Goal: Answer question/provide support: Share knowledge or assist other users

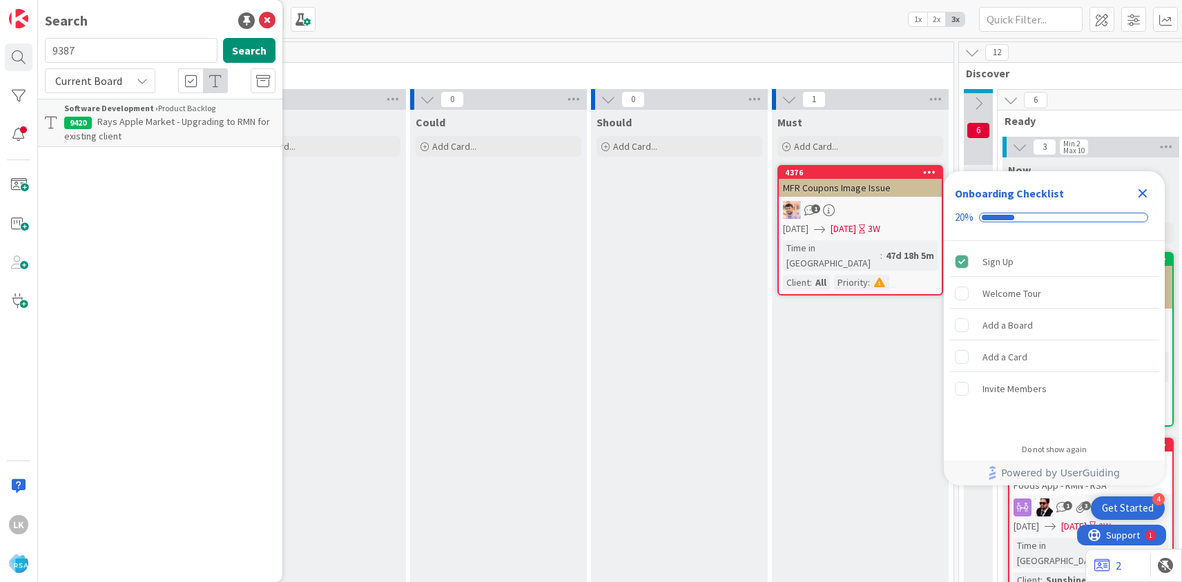
type input "9387"
click at [136, 122] on span "Support Defect- 316221- Petes - RSA" at bounding box center [172, 121] width 151 height 12
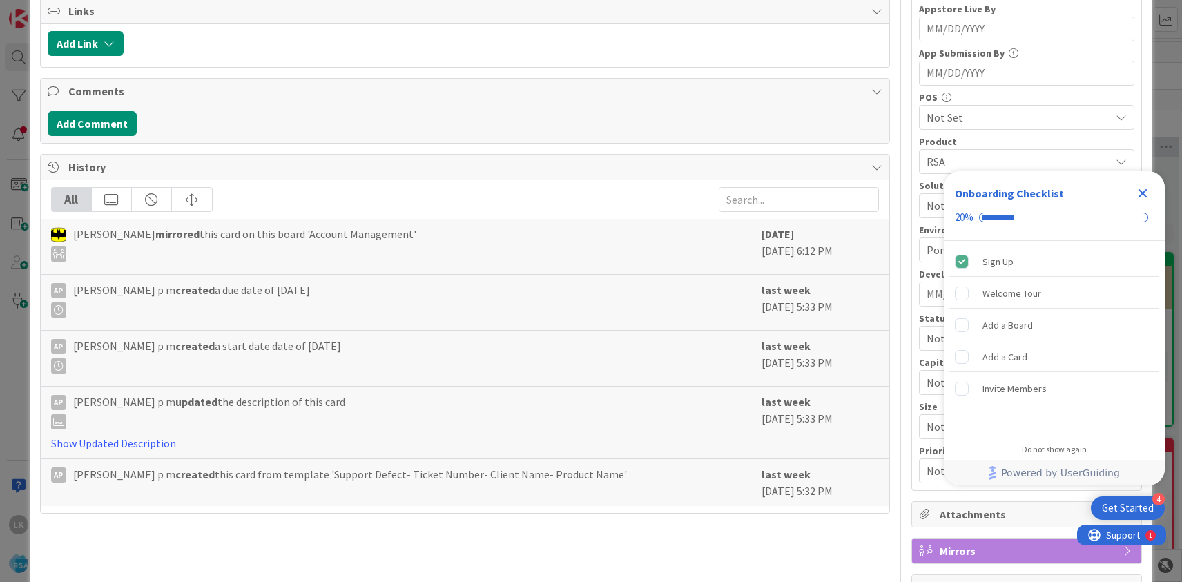
scroll to position [321, 0]
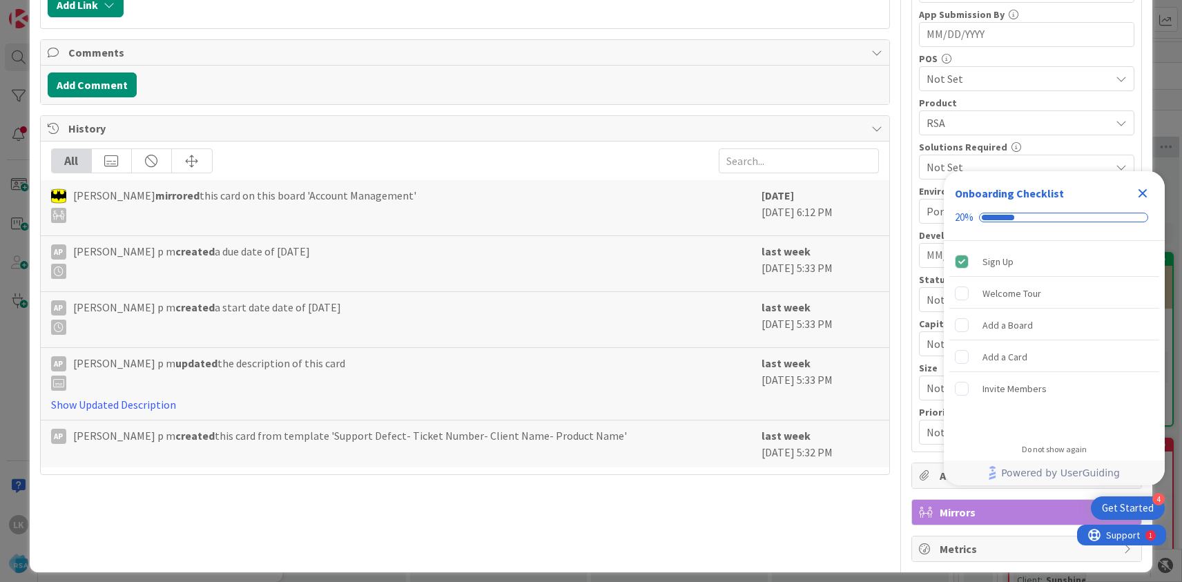
click at [1141, 193] on icon "Close Checklist" at bounding box center [1142, 193] width 9 height 9
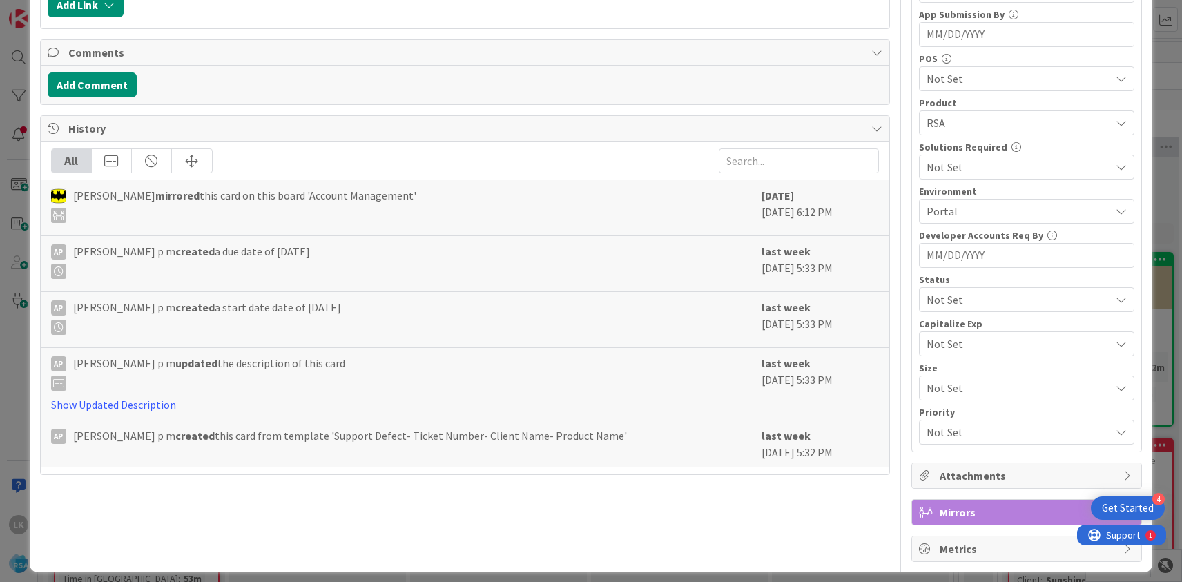
scroll to position [0, 0]
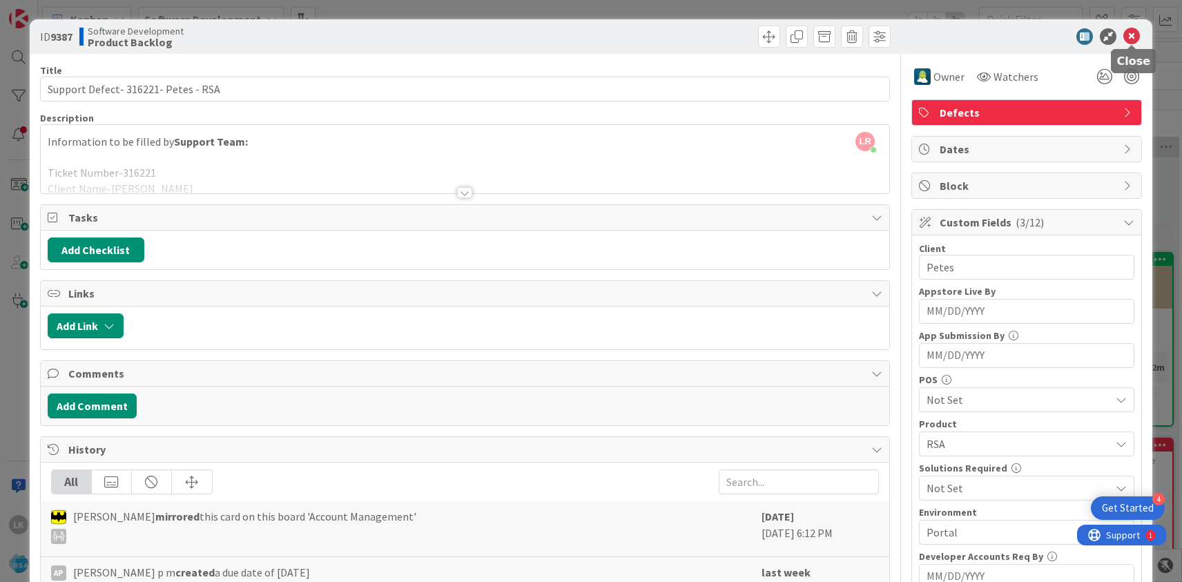
click at [1128, 41] on icon at bounding box center [1131, 36] width 17 height 17
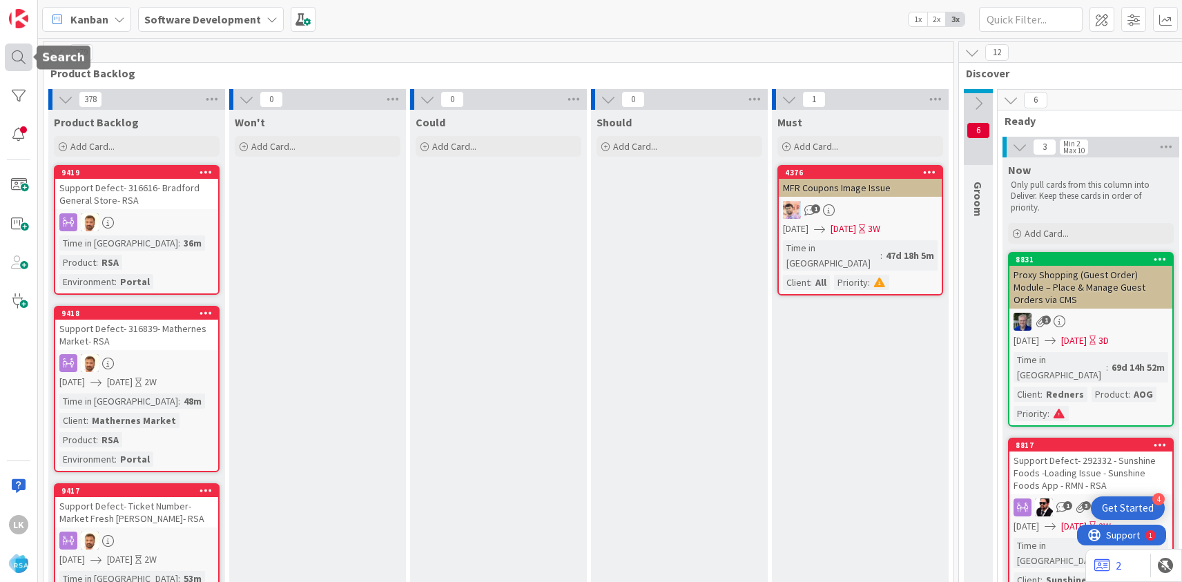
click at [23, 53] on div at bounding box center [19, 57] width 28 height 28
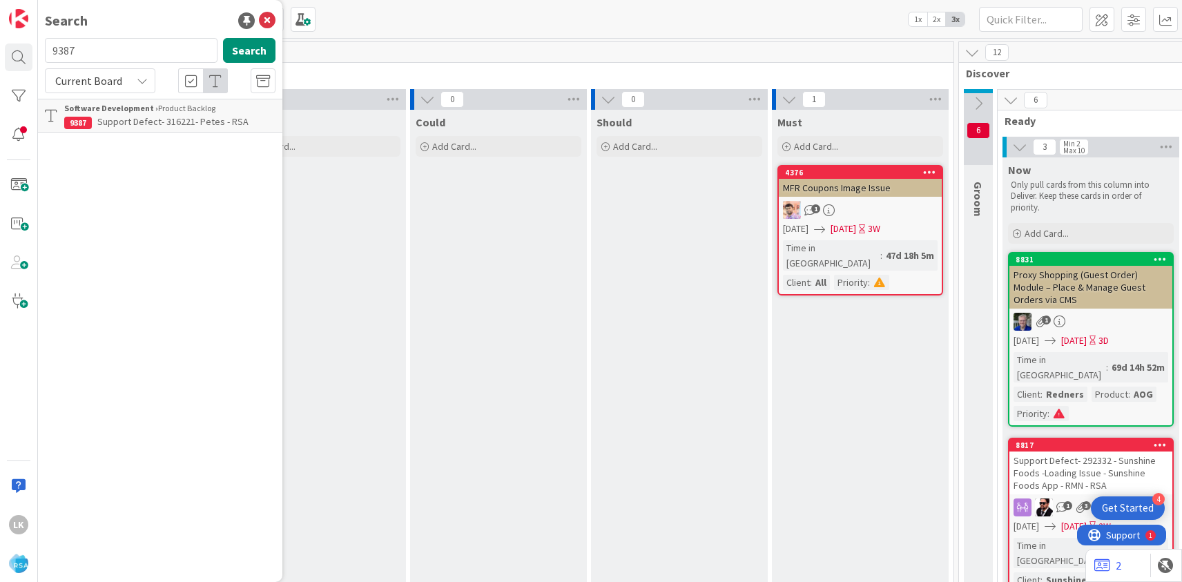
click at [128, 128] on span "Support Defect- 316221- Petes - RSA" at bounding box center [172, 121] width 151 height 12
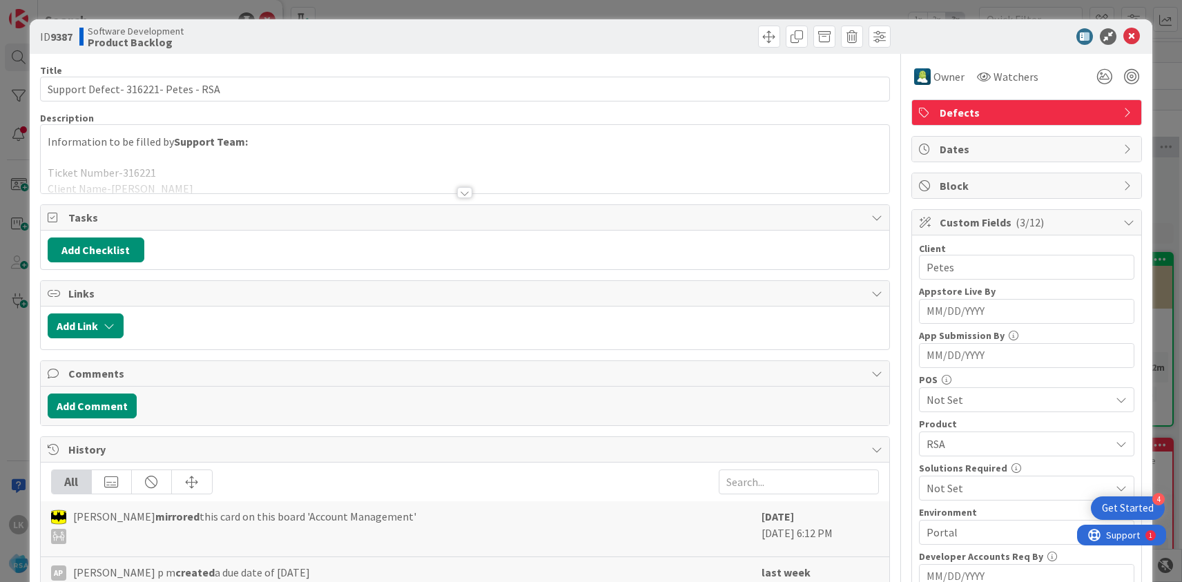
click at [464, 192] on div at bounding box center [464, 192] width 15 height 11
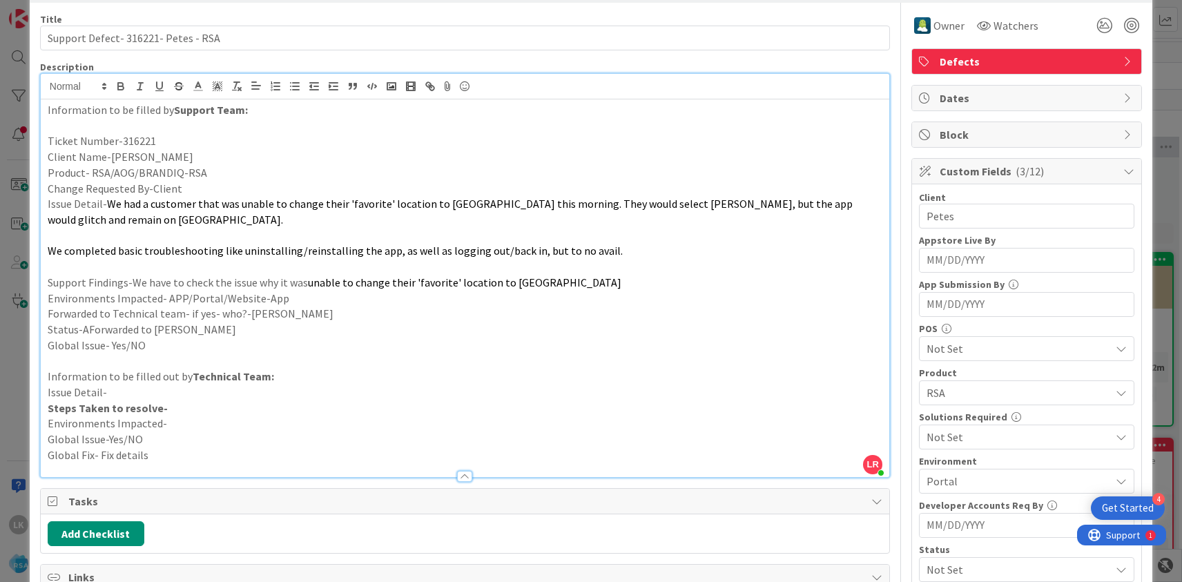
scroll to position [43, 0]
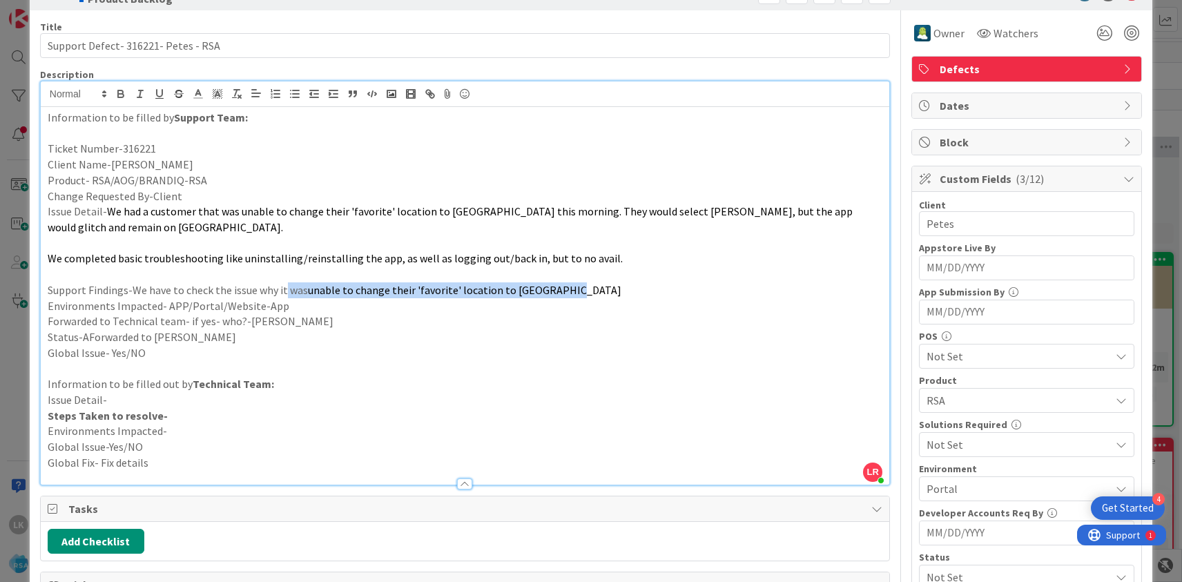
drag, startPoint x: 283, startPoint y: 292, endPoint x: 560, endPoint y: 288, distance: 277.5
click at [560, 288] on p "Support Findings-We have to check the issue why it was unable to change their '…" at bounding box center [465, 290] width 834 height 16
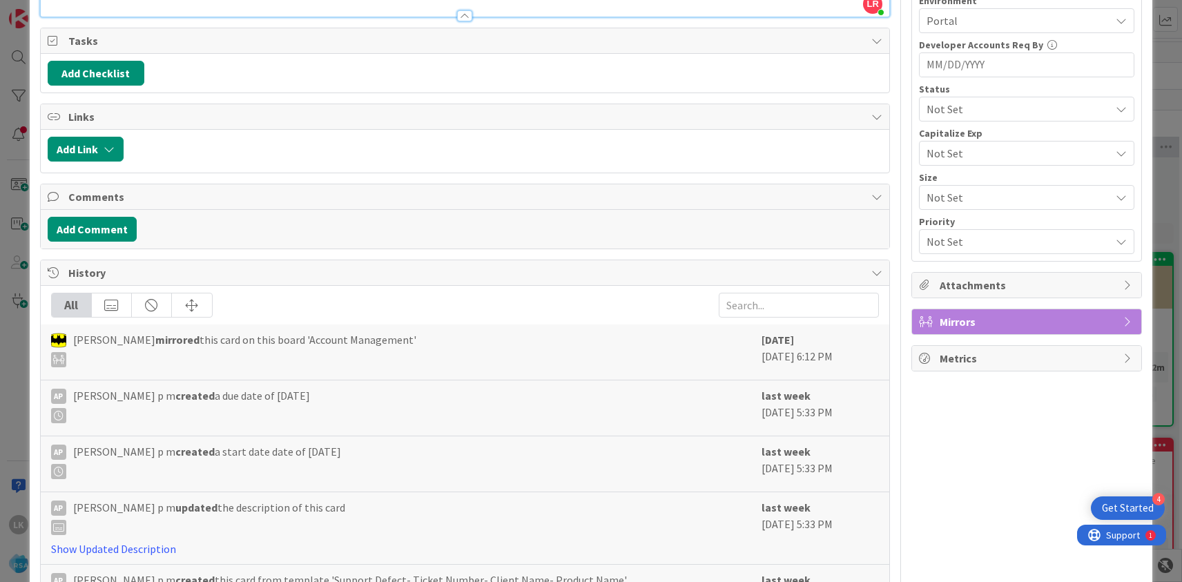
scroll to position [578, 0]
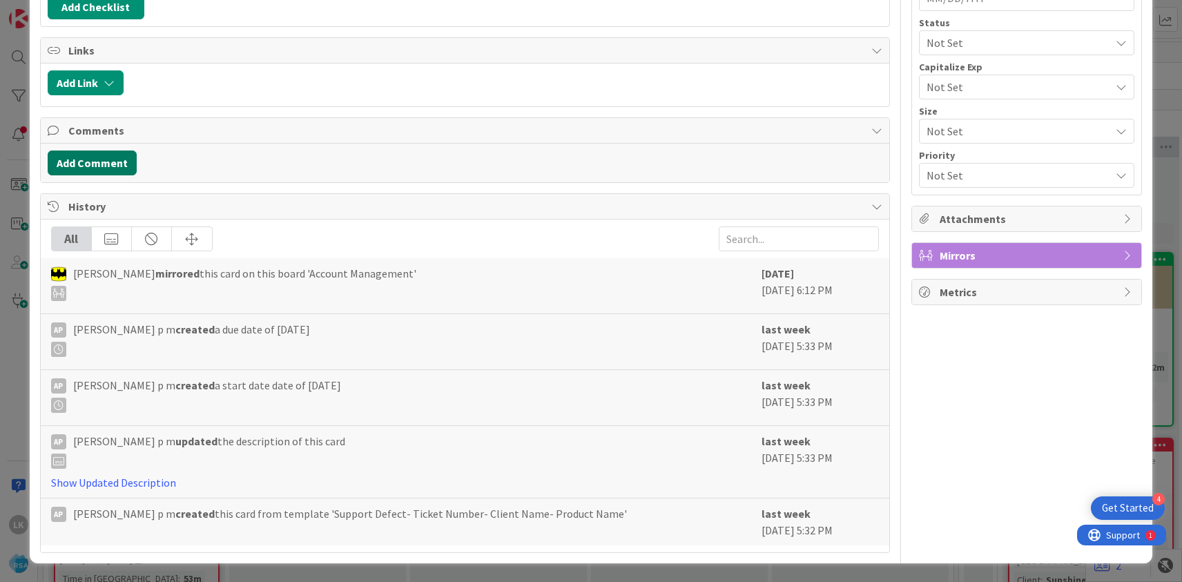
click at [101, 161] on button "Add Comment" at bounding box center [92, 162] width 89 height 25
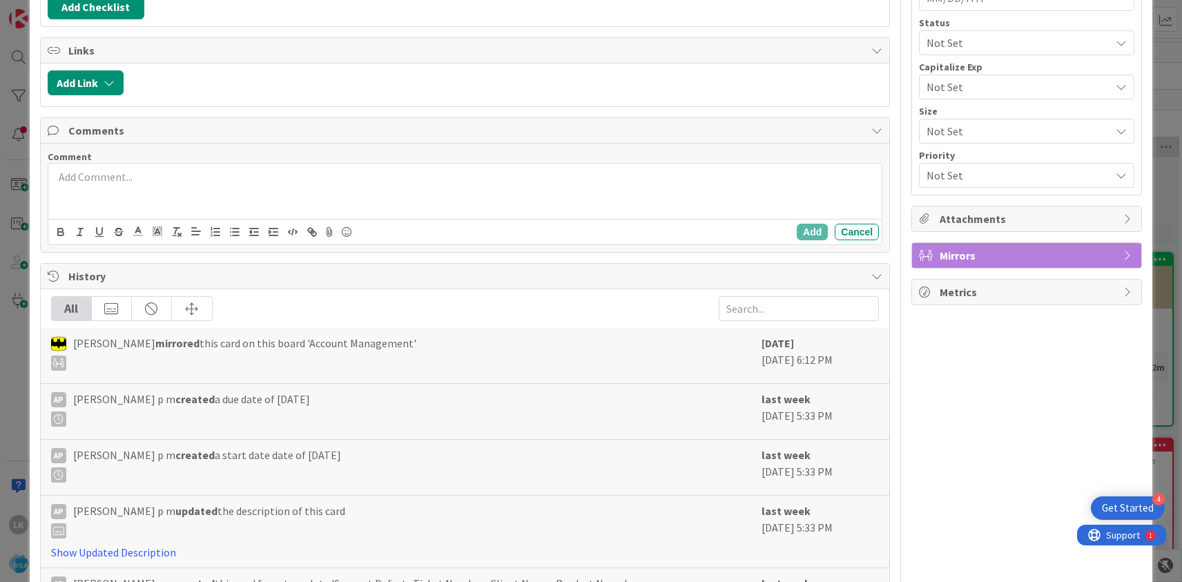
click at [106, 178] on p at bounding box center [465, 177] width 822 height 16
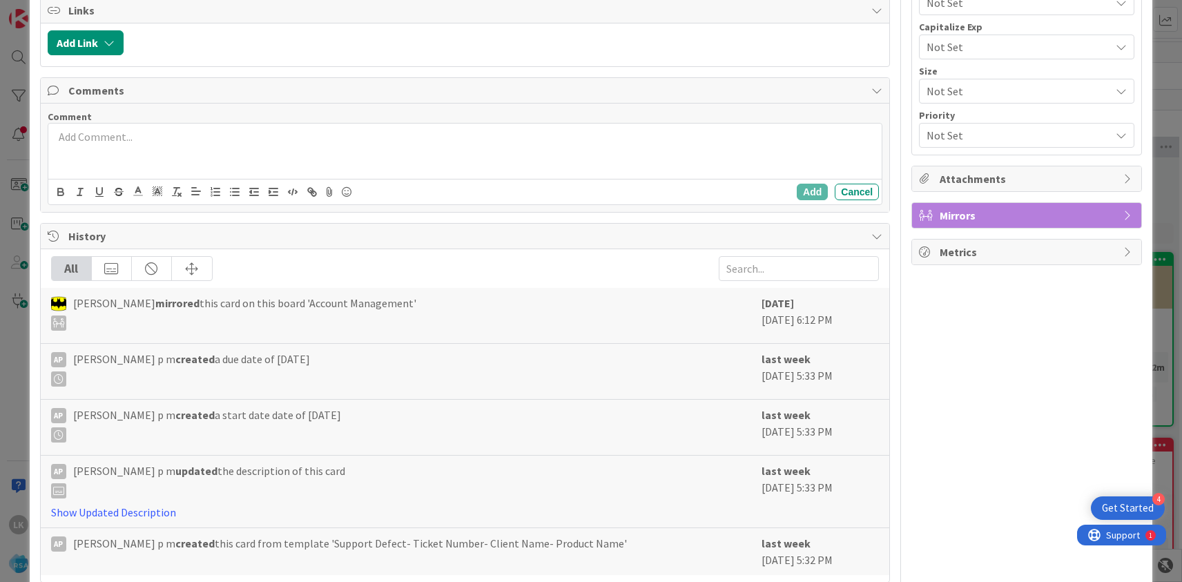
scroll to position [647, 0]
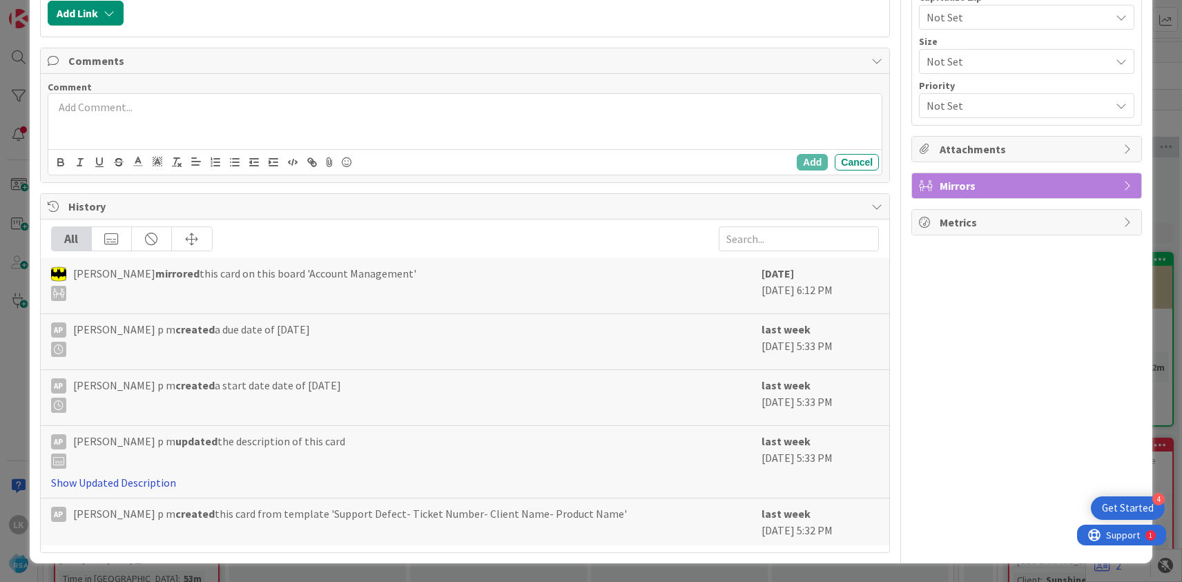
click at [143, 482] on link "Show Updated Description" at bounding box center [113, 483] width 125 height 14
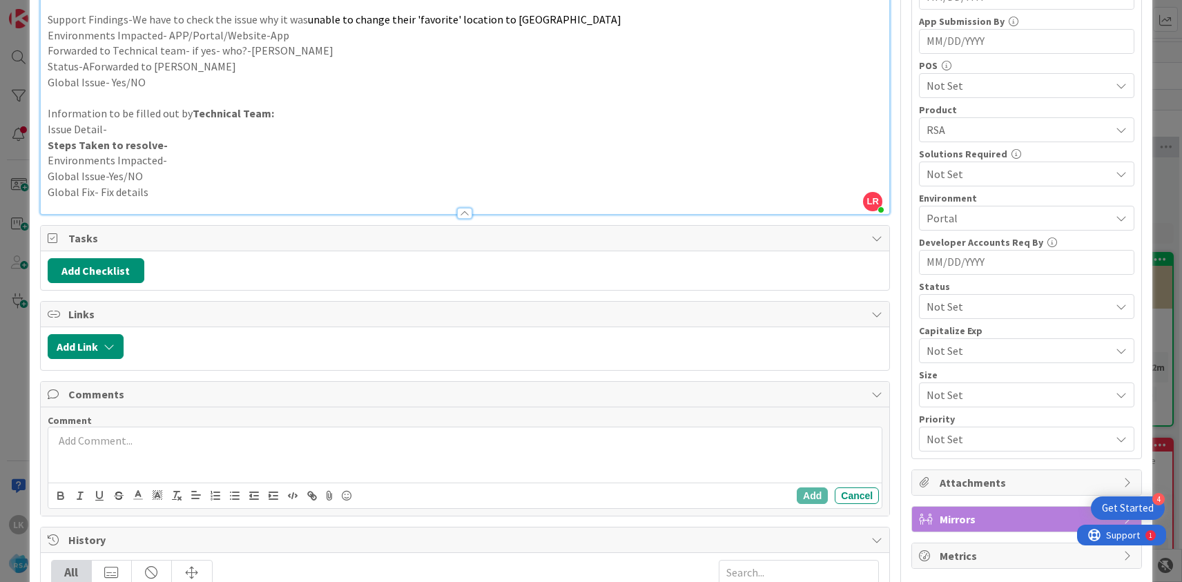
scroll to position [346, 0]
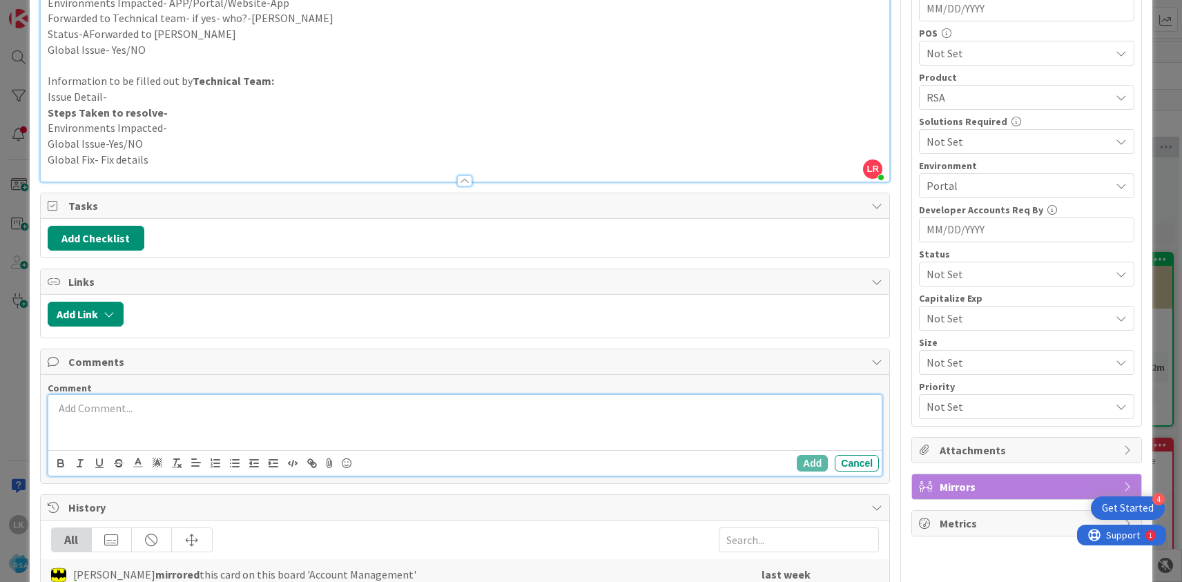
click at [131, 412] on p at bounding box center [465, 408] width 822 height 16
click at [438, 409] on p "It is very Old code which is there in old Repo.During the time Of implementing" at bounding box center [465, 408] width 822 height 16
